Goal: Transaction & Acquisition: Purchase product/service

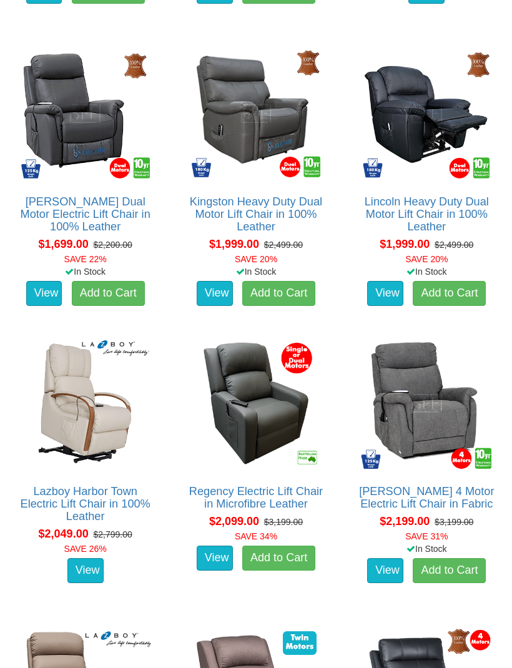
scroll to position [1255, 0]
click at [430, 221] on link "Lincoln Heavy Duty Dual Motor Lift Chair in 100% Leather" at bounding box center [426, 213] width 124 height 37
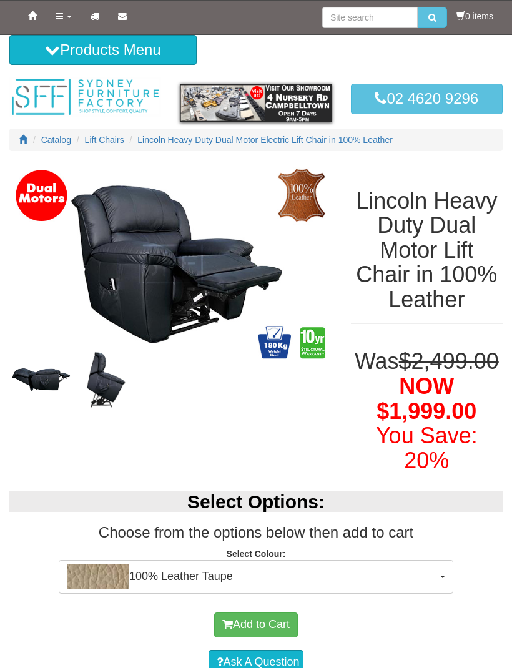
click at [197, 273] on img at bounding box center [170, 264] width 323 height 202
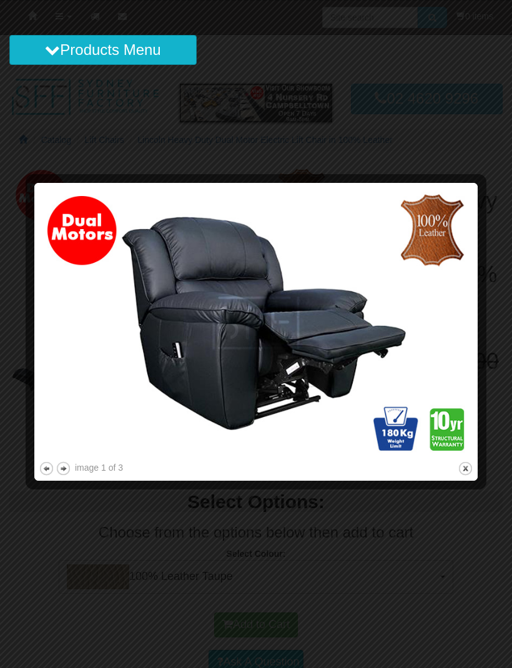
click at [70, 471] on button "next" at bounding box center [64, 468] width 16 height 16
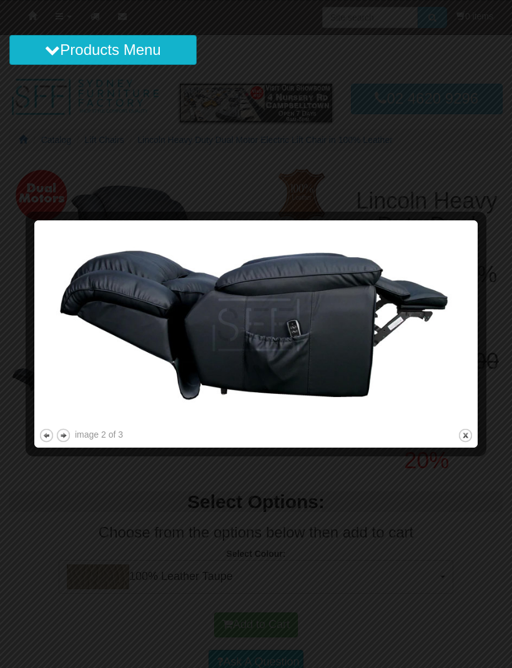
click at [82, 445] on div at bounding box center [256, 449] width 434 height 13
click at [69, 435] on button "next" at bounding box center [64, 435] width 16 height 16
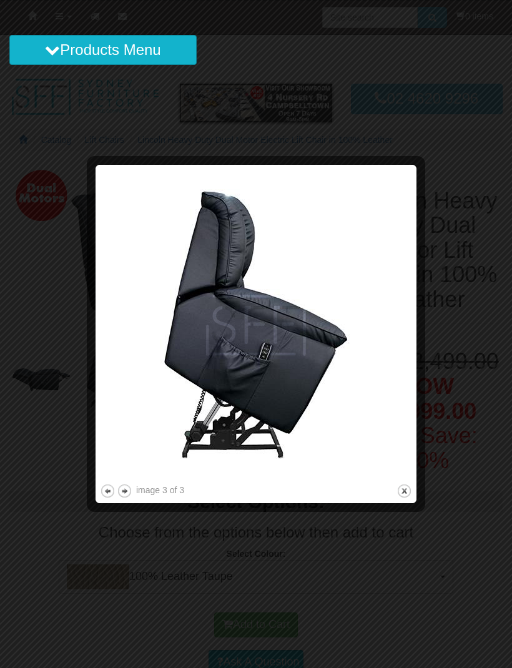
click at [409, 497] on button "close" at bounding box center [404, 491] width 16 height 16
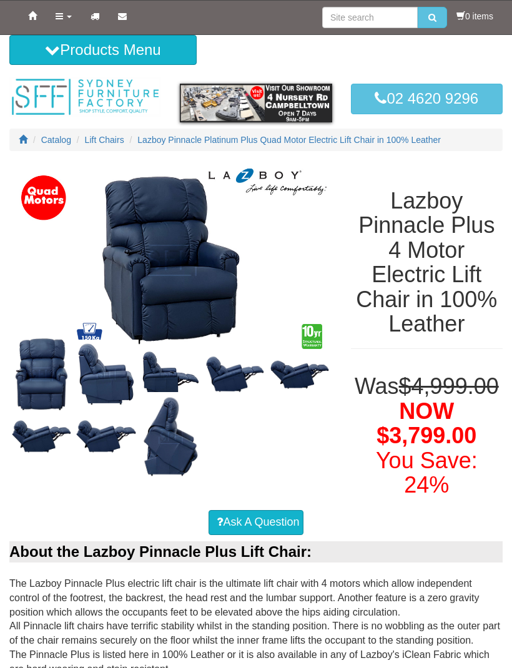
click at [177, 265] on img at bounding box center [170, 259] width 323 height 193
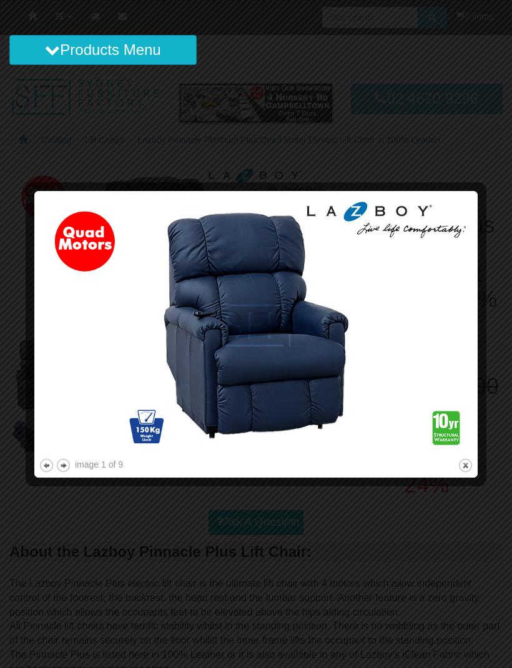
click at [62, 467] on button "next" at bounding box center [64, 465] width 16 height 16
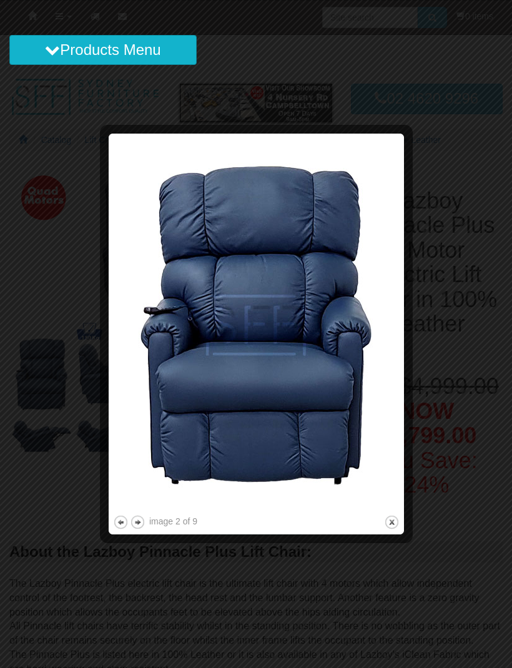
click at [142, 518] on button "next" at bounding box center [138, 522] width 16 height 16
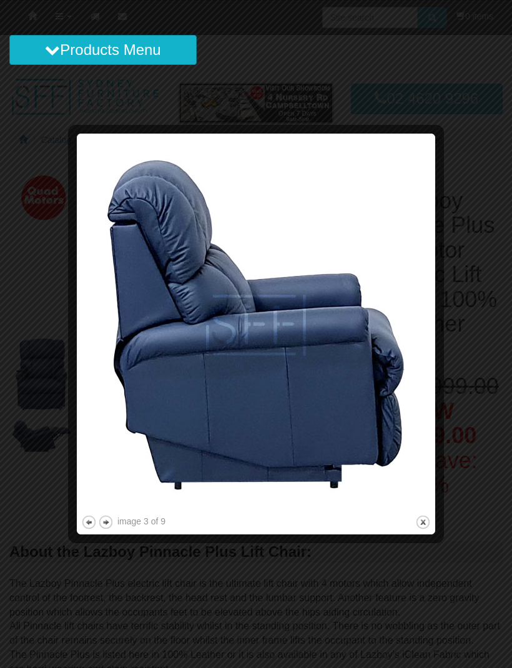
click at [110, 525] on button "next" at bounding box center [106, 522] width 16 height 16
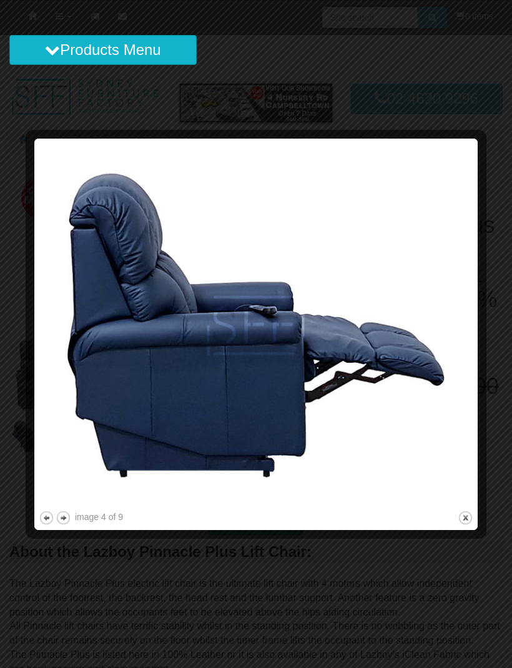
click at [68, 520] on button "next" at bounding box center [64, 518] width 16 height 16
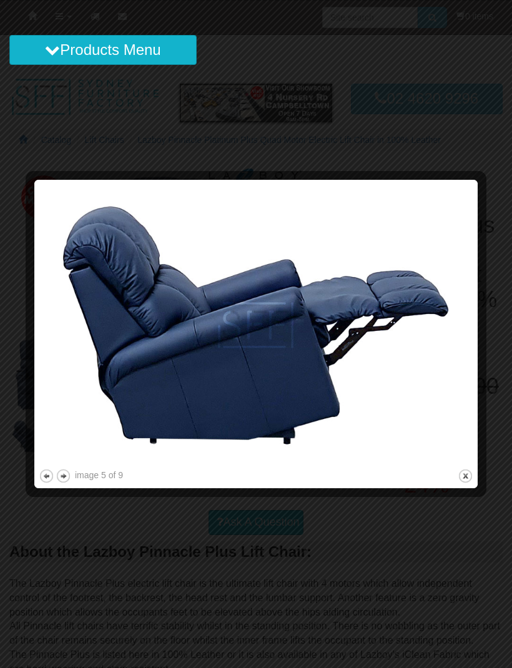
click at [69, 476] on button "next" at bounding box center [64, 476] width 16 height 16
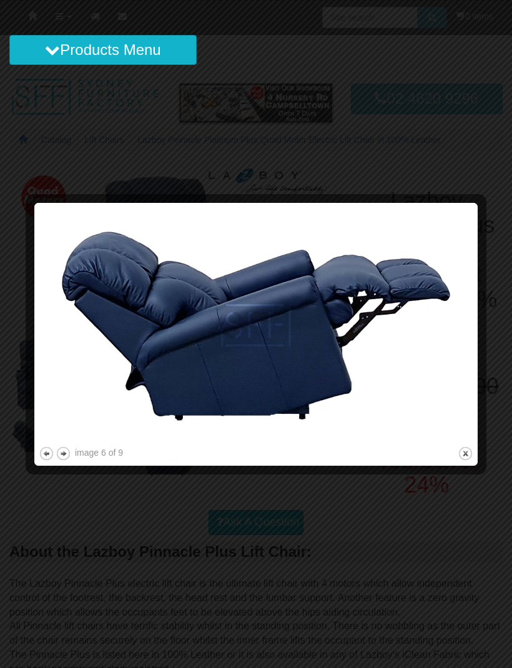
click at [69, 457] on button "next" at bounding box center [64, 453] width 16 height 16
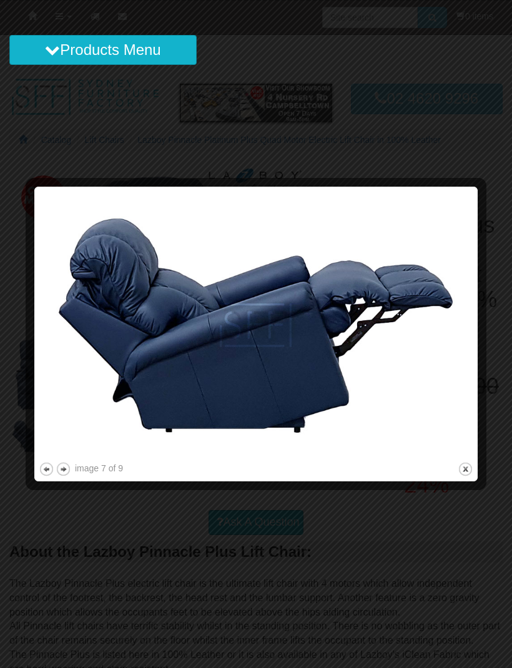
click at [70, 464] on button "next" at bounding box center [64, 469] width 16 height 16
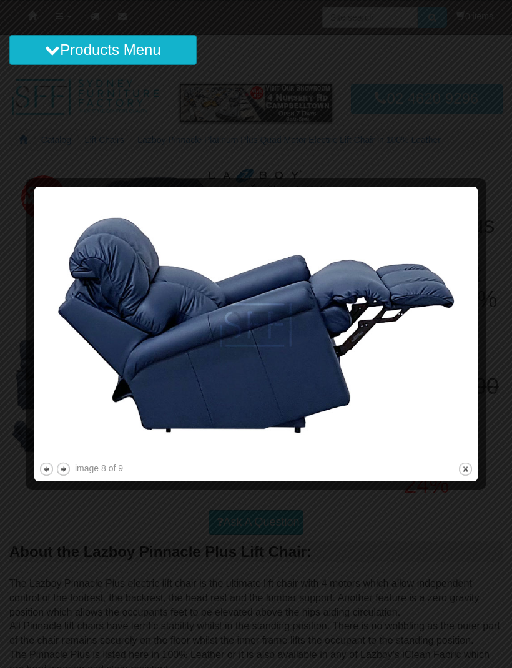
click at [66, 469] on button "next" at bounding box center [64, 469] width 16 height 16
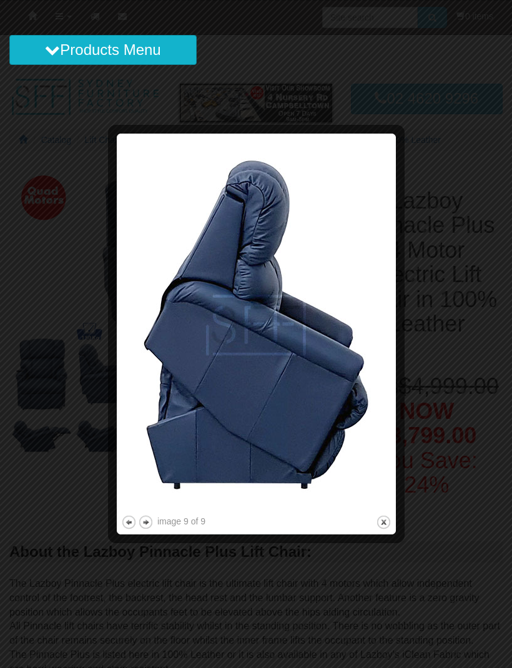
click at [130, 523] on button "previous" at bounding box center [129, 522] width 16 height 16
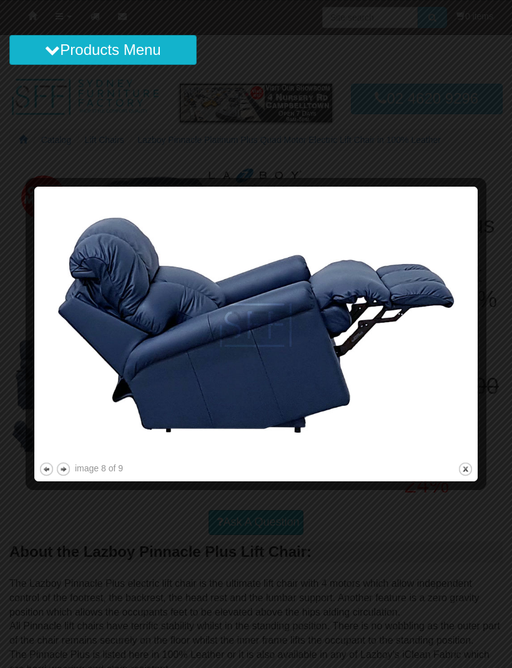
click at [47, 470] on button "previous" at bounding box center [47, 469] width 16 height 16
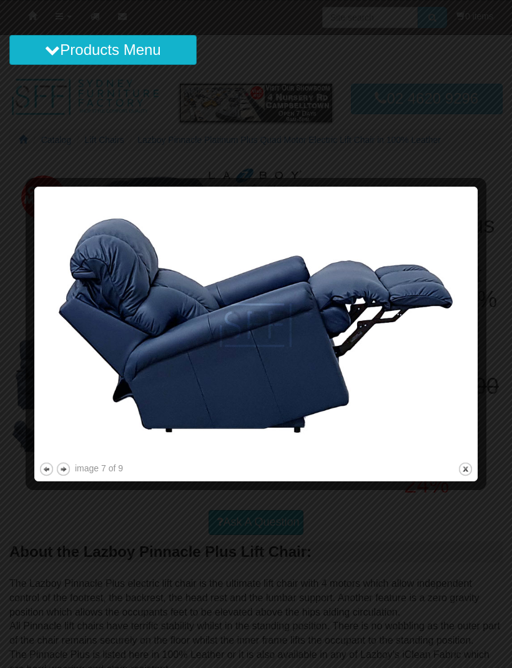
click at [48, 470] on button "previous" at bounding box center [47, 469] width 16 height 16
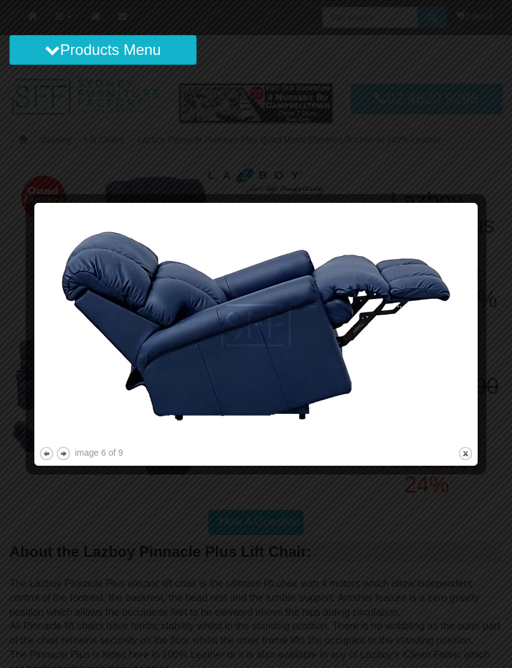
click at [49, 460] on button "previous" at bounding box center [47, 453] width 16 height 16
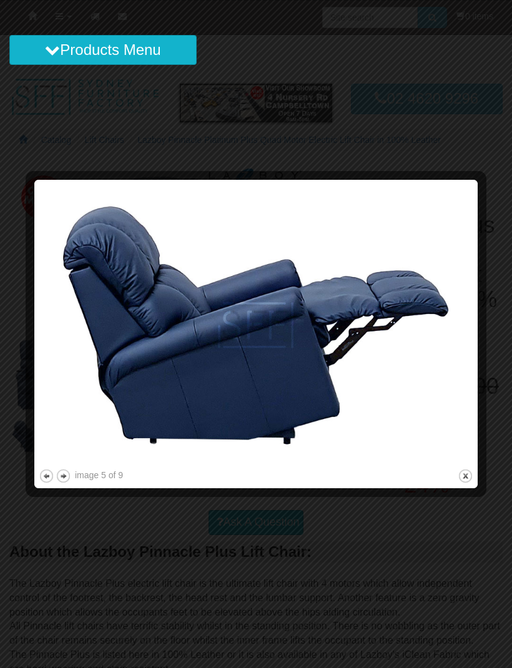
click at [467, 483] on button "close" at bounding box center [465, 476] width 16 height 16
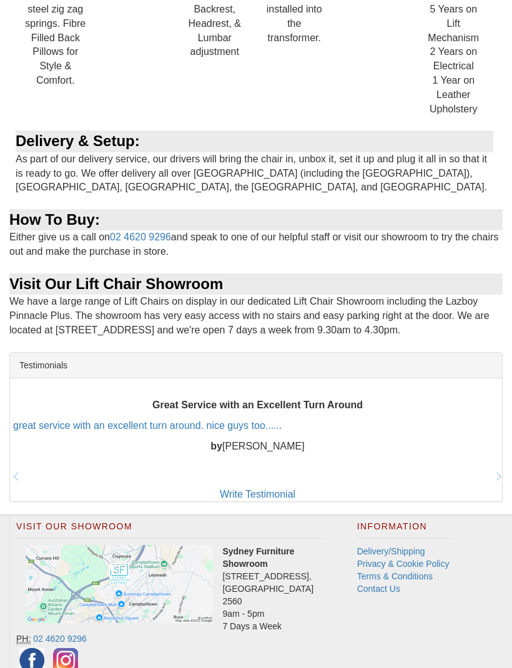
scroll to position [1175, 0]
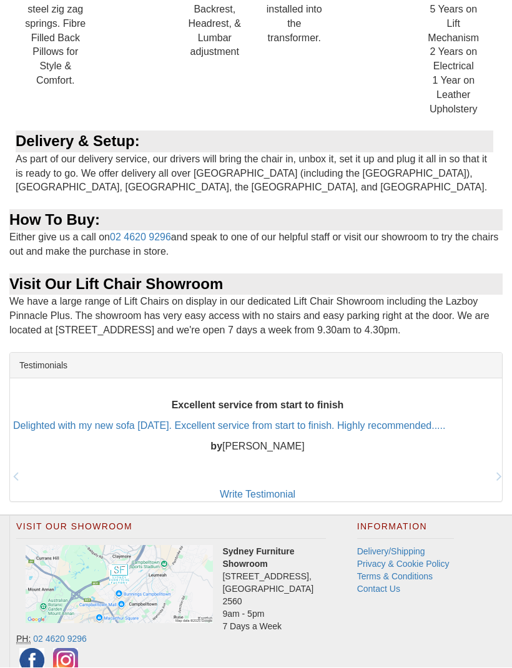
click at [394, 546] on link "Delivery/Shipping" at bounding box center [391, 551] width 68 height 10
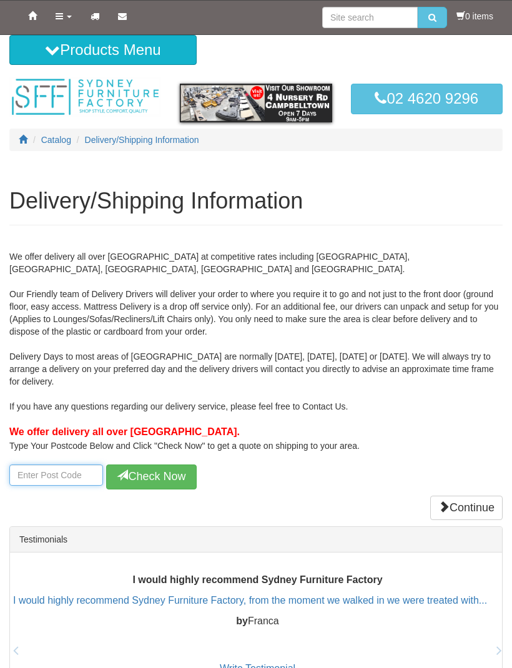
click at [46, 478] on input "number" at bounding box center [56, 474] width 94 height 21
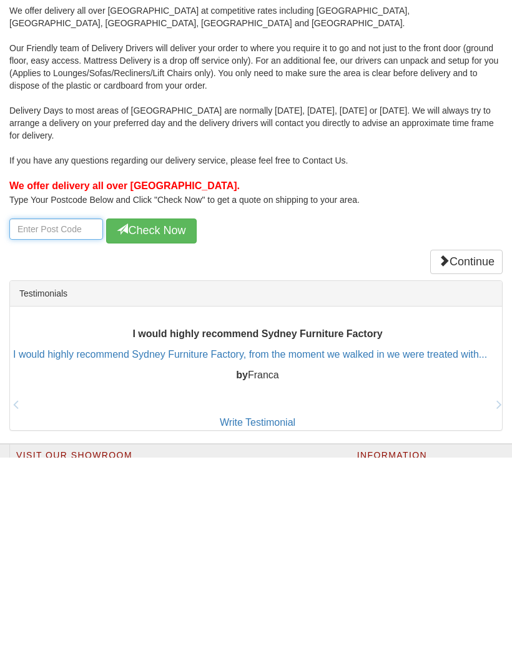
type input "2535"
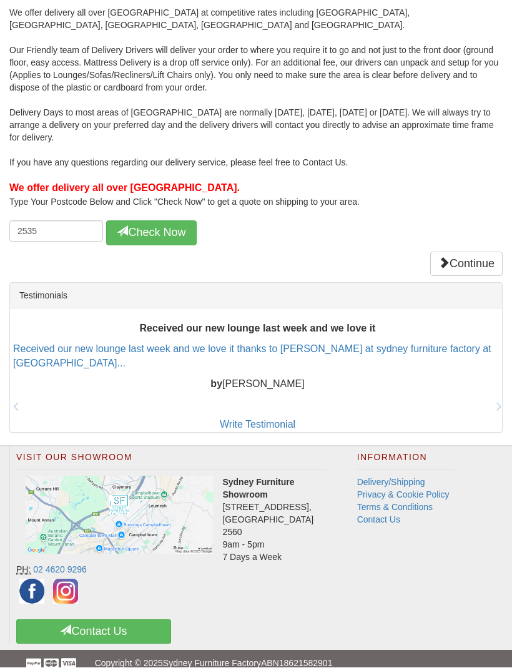
click at [151, 236] on button "Check Now" at bounding box center [151, 233] width 90 height 25
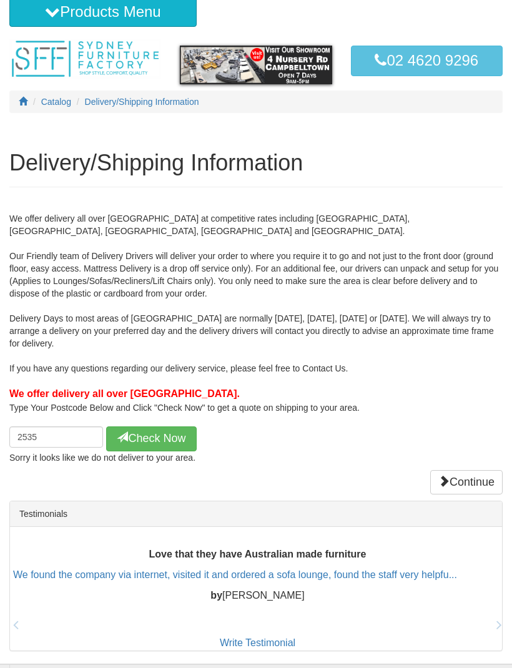
scroll to position [0, 0]
